Goal: Check status: Check status

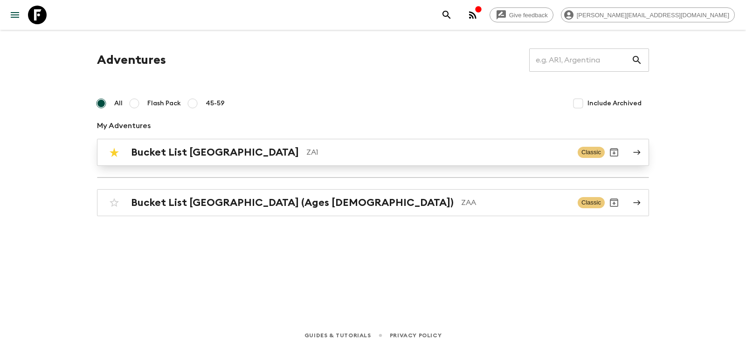
click at [195, 149] on h2 "Bucket List [GEOGRAPHIC_DATA]" at bounding box center [215, 152] width 168 height 12
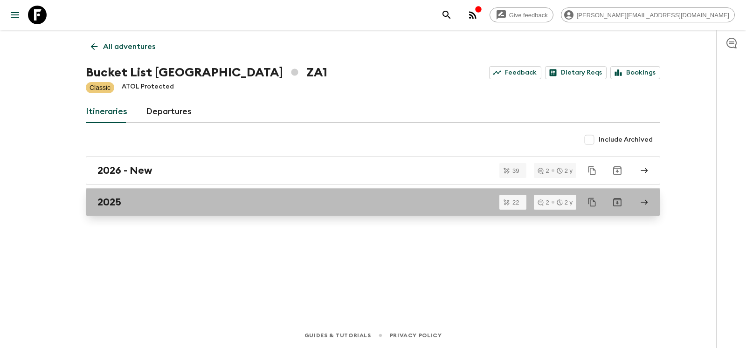
click at [113, 212] on link "2025" at bounding box center [373, 202] width 575 height 28
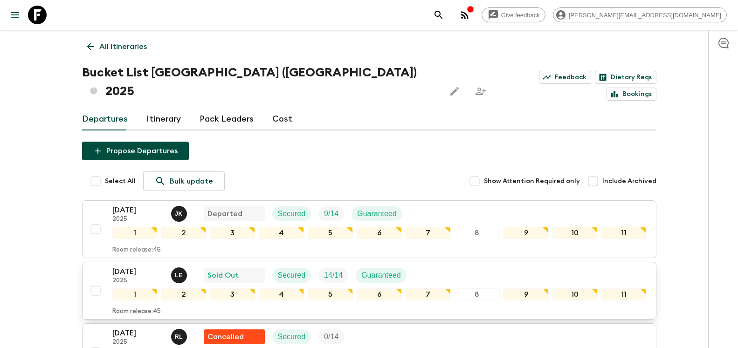
scroll to position [143, 0]
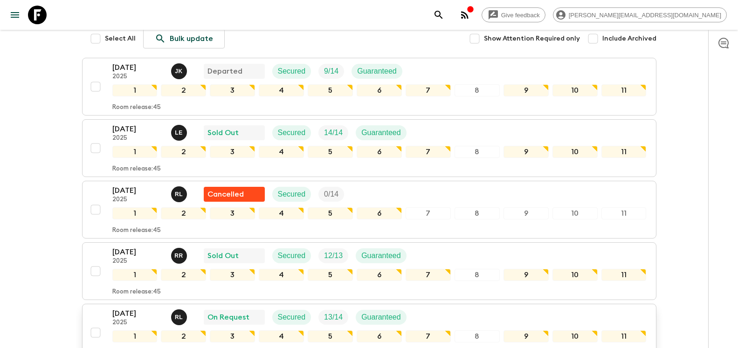
click at [122, 308] on p "[DATE]" at bounding box center [137, 313] width 51 height 11
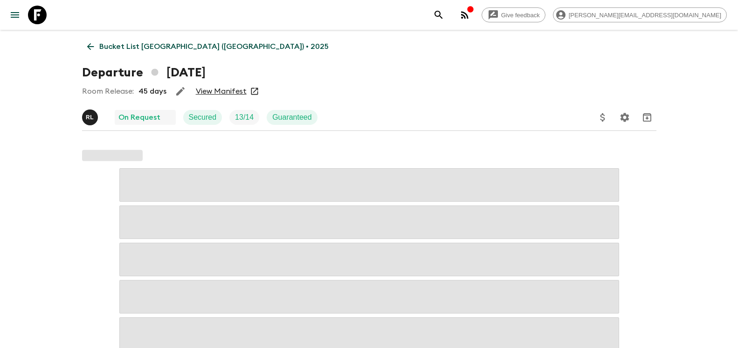
click at [236, 87] on link "View Manifest" at bounding box center [221, 91] width 51 height 9
